Goal: Check status: Check status

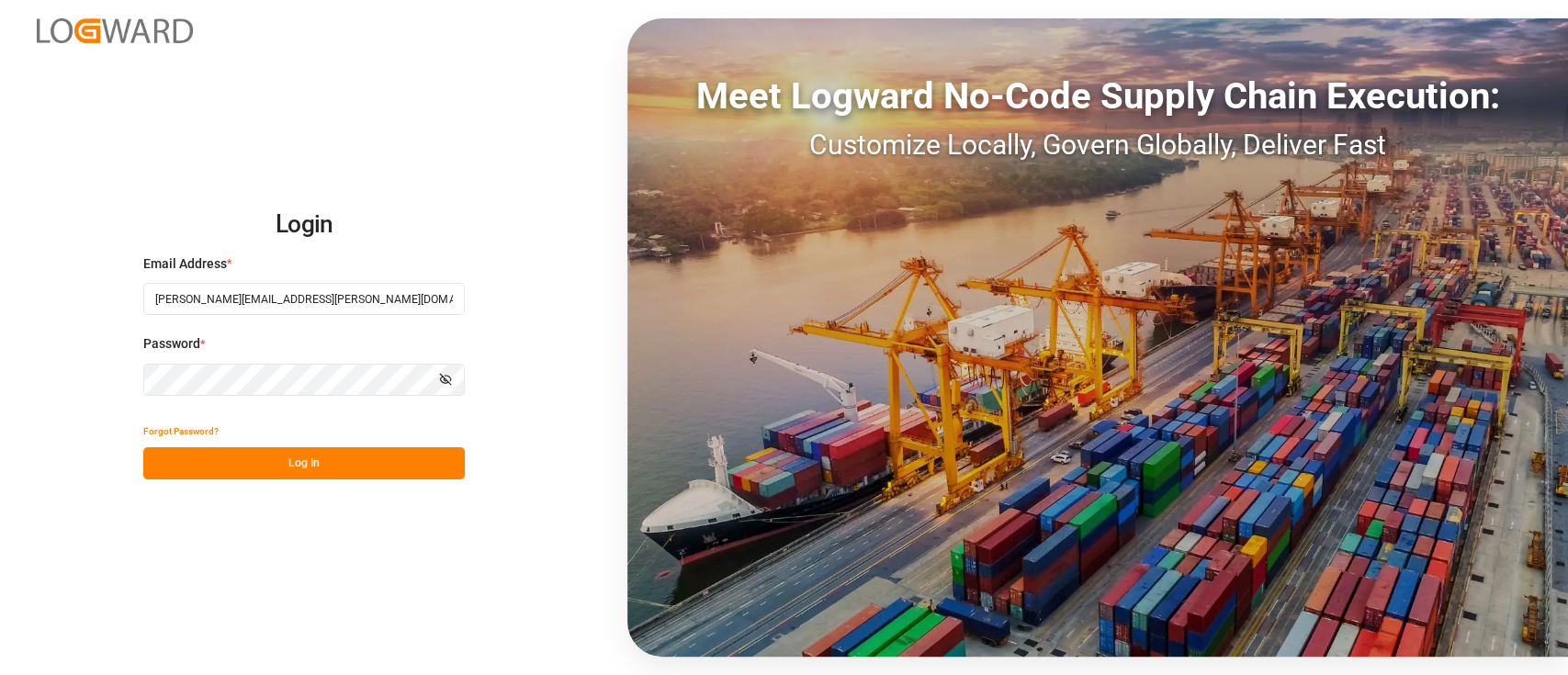
click at [269, 455] on button "Log In" at bounding box center [303, 464] width 321 height 33
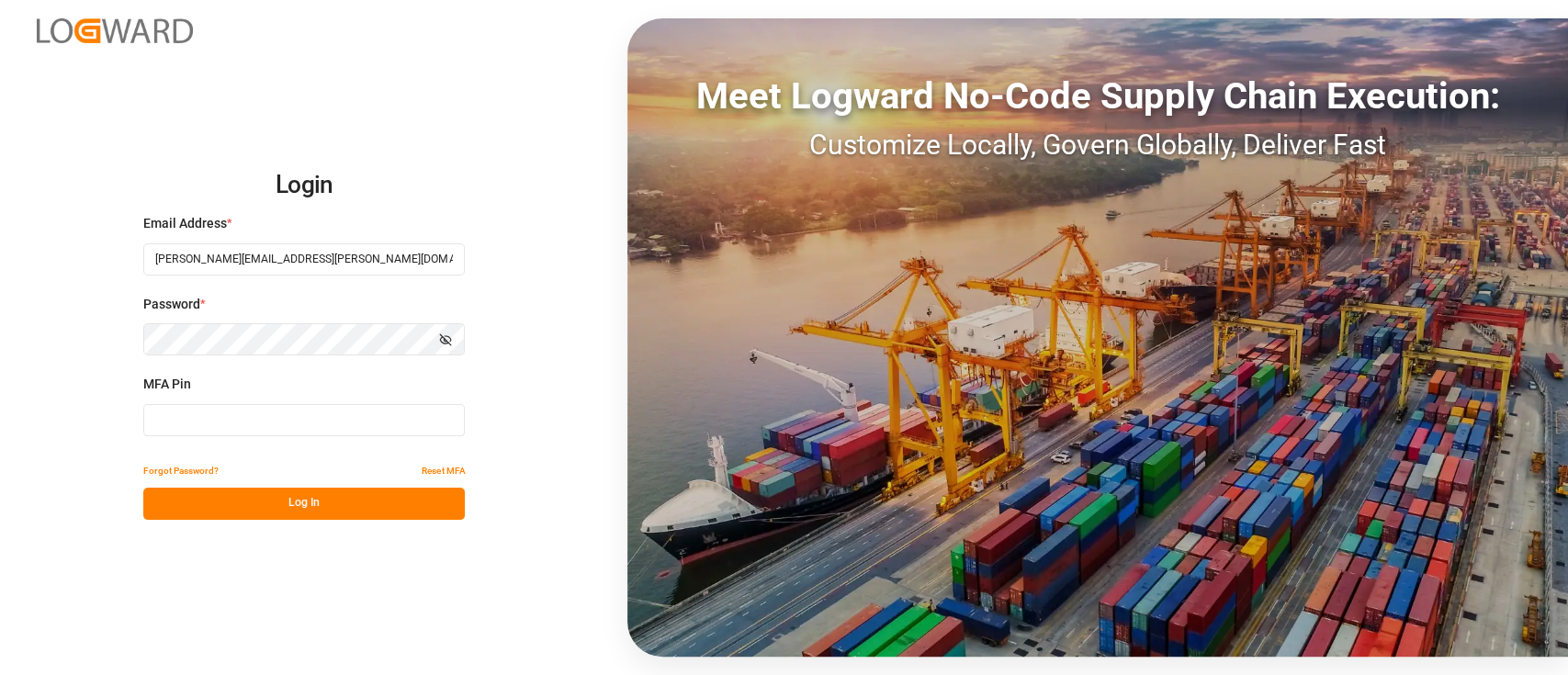
click at [288, 426] on input at bounding box center [303, 421] width 321 height 33
click at [275, 428] on input at bounding box center [303, 421] width 321 height 33
type input "691254"
click at [323, 502] on button "Log In" at bounding box center [303, 504] width 321 height 33
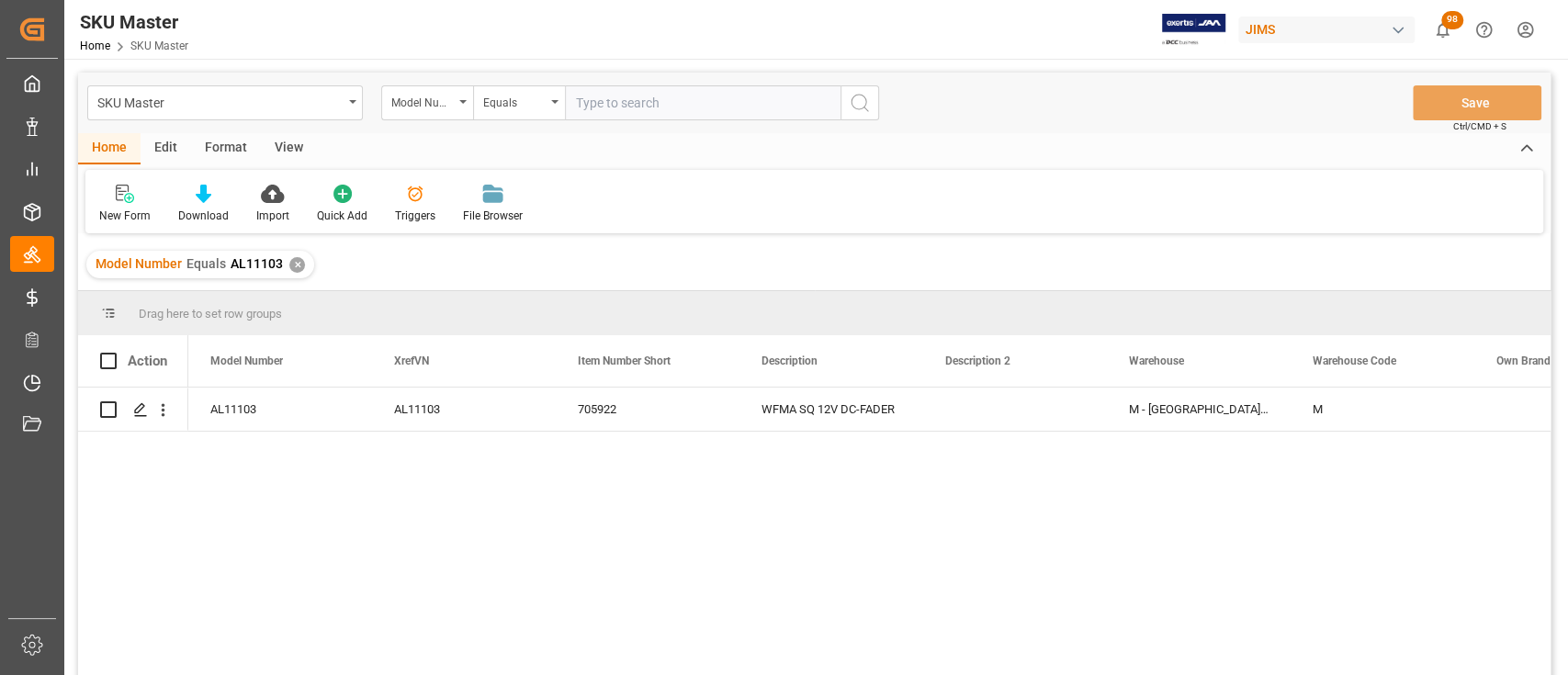
click at [1140, 498] on div "AL11103 AL11103 705922 WFMA SQ 12V DC-FADER M - Montreal A-Stock M P" at bounding box center [869, 537] width 1363 height 299
click at [292, 263] on div "✕" at bounding box center [297, 265] width 15 height 15
